Goal: Transaction & Acquisition: Purchase product/service

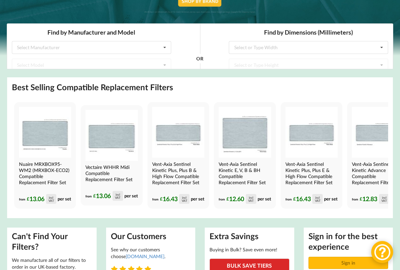
scroll to position [119, 0]
click at [204, 157] on img at bounding box center [178, 132] width 52 height 51
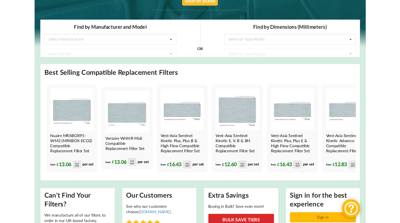
scroll to position [138, 0]
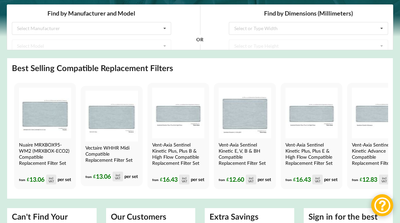
click at [57, 120] on img at bounding box center [45, 113] width 52 height 51
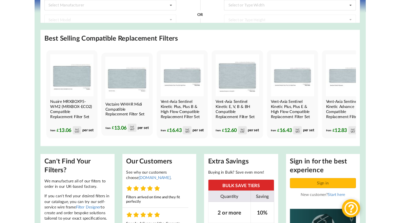
scroll to position [157, 0]
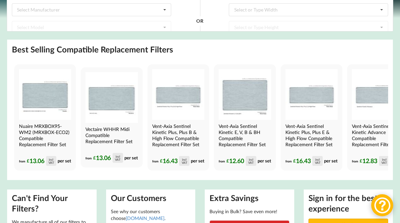
click at [60, 129] on h4 "Nuaire MRXBOX95-WM2 (MRXBOX-ECO2) Compatible Replacement Filter Set" at bounding box center [44, 135] width 51 height 24
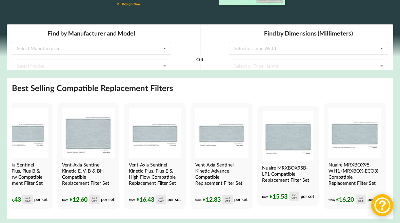
scroll to position [0, 165]
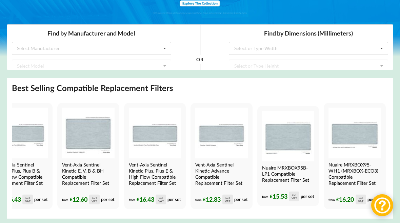
click at [293, 154] on img at bounding box center [288, 136] width 52 height 51
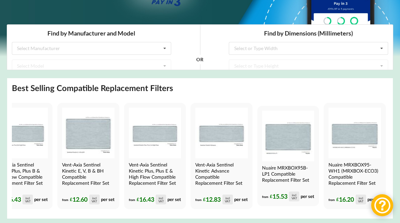
click at [360, 142] on img at bounding box center [354, 133] width 52 height 51
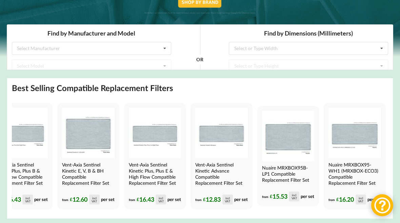
scroll to position [124, 0]
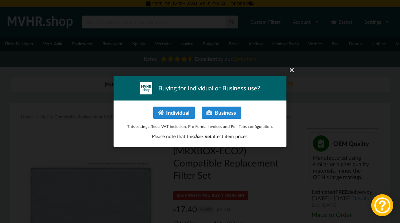
click at [184, 111] on button "Individual" at bounding box center [174, 113] width 42 height 12
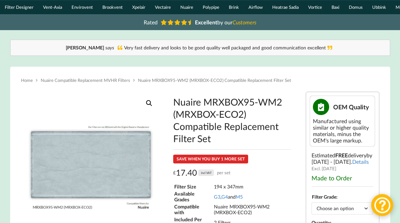
scroll to position [32, 0]
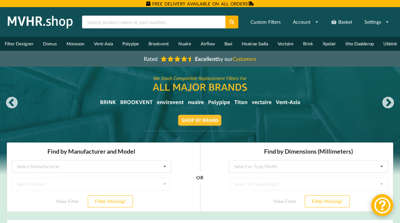
click at [398, 160] on div at bounding box center [200, 121] width 400 height 108
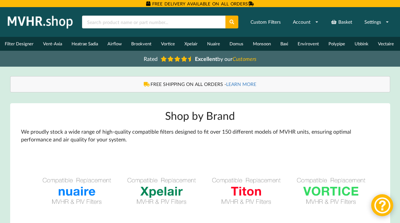
click at [85, 189] on img at bounding box center [77, 191] width 78 height 78
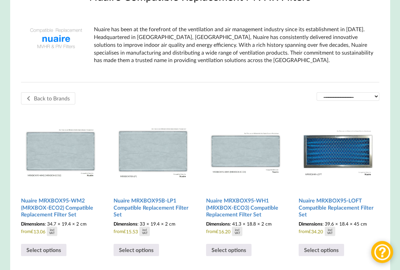
scroll to position [119, 0]
click at [61, 211] on h2 "Nuaire MRXBOX95-WM2 (MRXBOX-ECO2) Compatible Replacement Filter Set" at bounding box center [60, 207] width 79 height 26
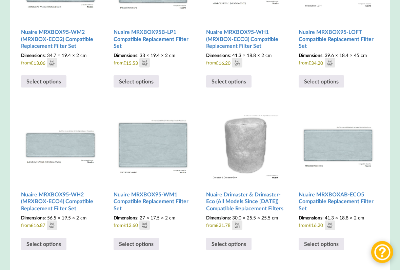
scroll to position [288, 0]
click at [65, 199] on h2 "Nuaire MRXBOX95-WH2 (MRXBOX-ECO4) Compatible Replacement Filter Set" at bounding box center [60, 201] width 79 height 26
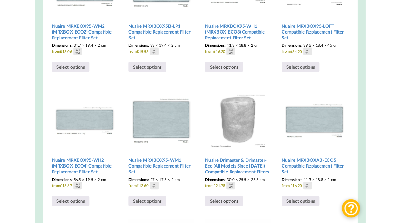
scroll to position [307, 0]
